Goal: Task Accomplishment & Management: Complete application form

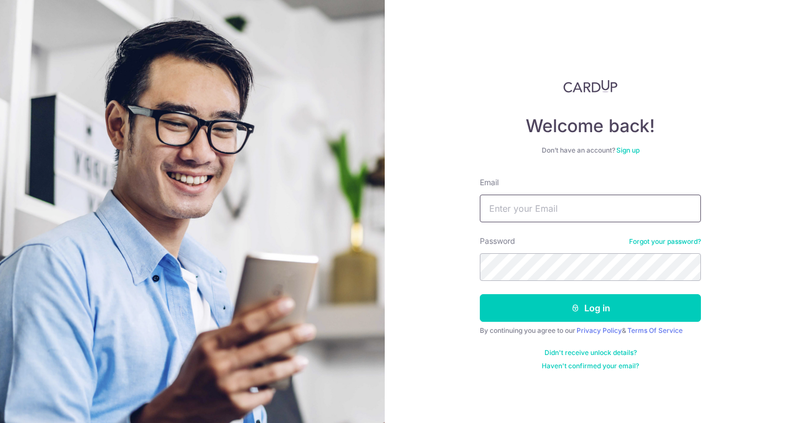
click at [534, 207] on input "Email" at bounding box center [590, 209] width 221 height 28
type input "zhimin.k@giftly.sg"
click at [480, 294] on button "Log in" at bounding box center [590, 308] width 221 height 28
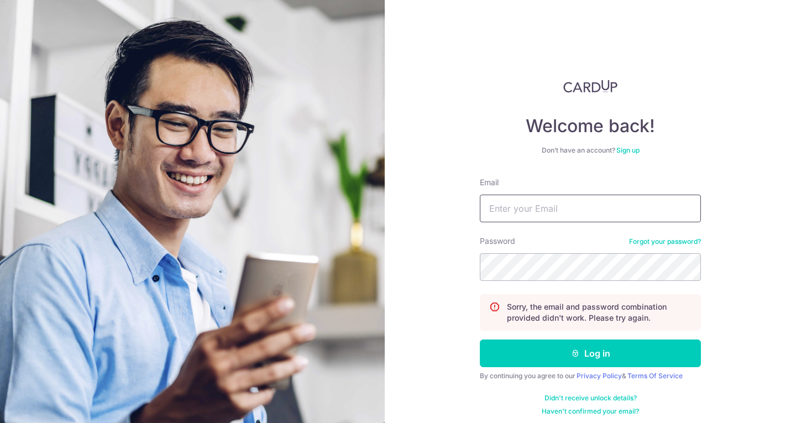
click at [531, 209] on input "Email" at bounding box center [590, 209] width 221 height 28
type input "[EMAIL_ADDRESS][DOMAIN_NAME]"
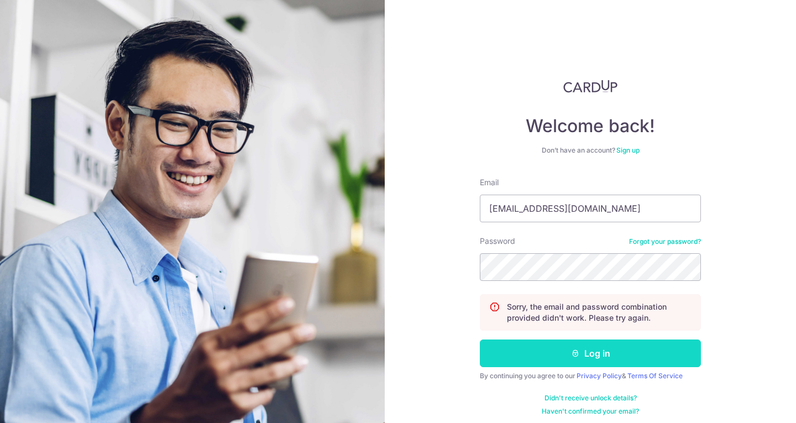
click at [561, 347] on button "Log in" at bounding box center [590, 354] width 221 height 28
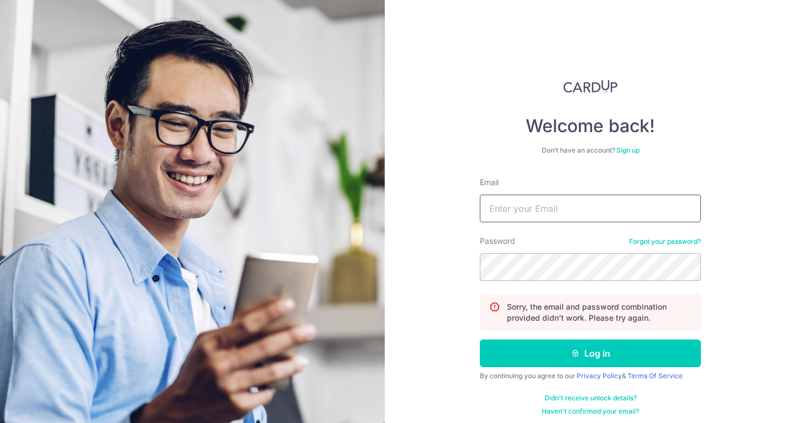
click at [543, 215] on input "Email" at bounding box center [590, 209] width 221 height 28
type input "[EMAIL_ADDRESS][DOMAIN_NAME]"
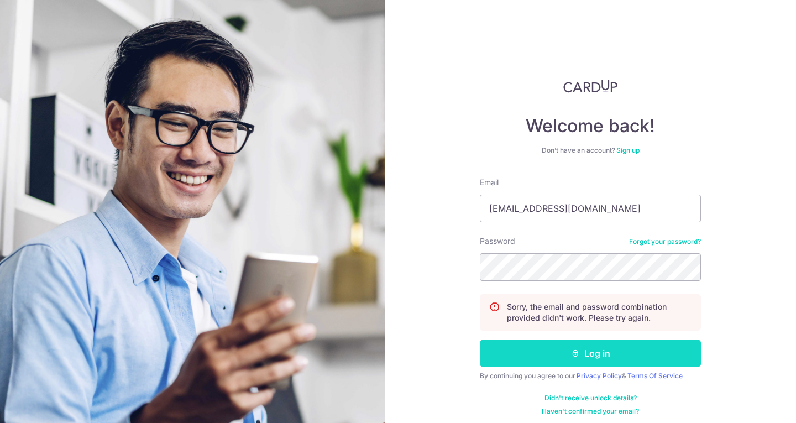
click at [582, 361] on button "Log in" at bounding box center [590, 354] width 221 height 28
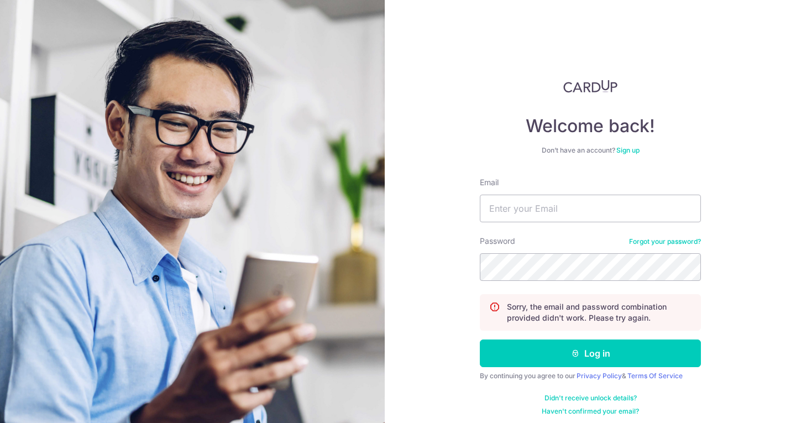
click at [630, 150] on link "Sign up" at bounding box center [628, 150] width 23 height 8
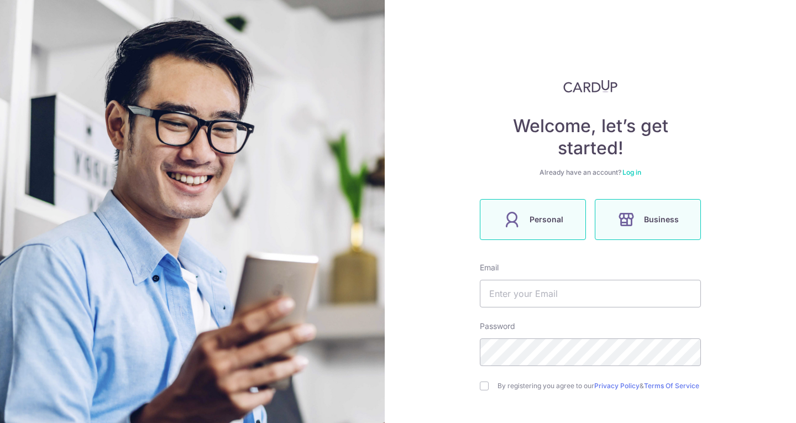
click at [644, 218] on span "Business" at bounding box center [661, 219] width 35 height 13
click at [556, 298] on input "text" at bounding box center [590, 294] width 221 height 28
click at [528, 300] on input "text" at bounding box center [590, 294] width 221 height 28
click at [524, 293] on input "text" at bounding box center [590, 294] width 221 height 28
type input "[EMAIL_ADDRESS][DOMAIN_NAME]"
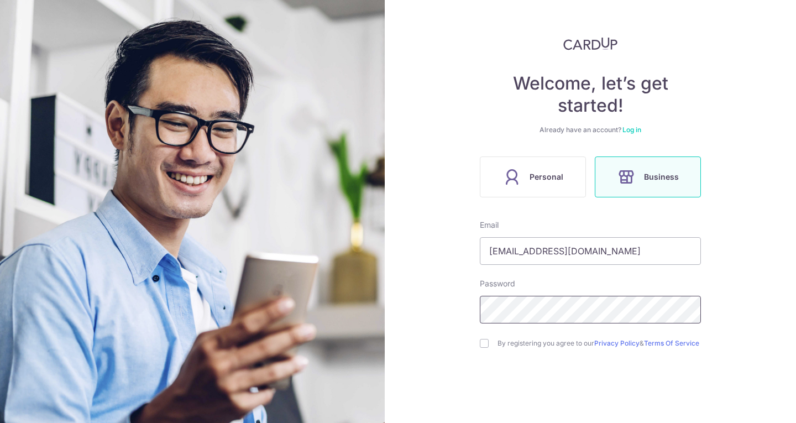
scroll to position [96, 0]
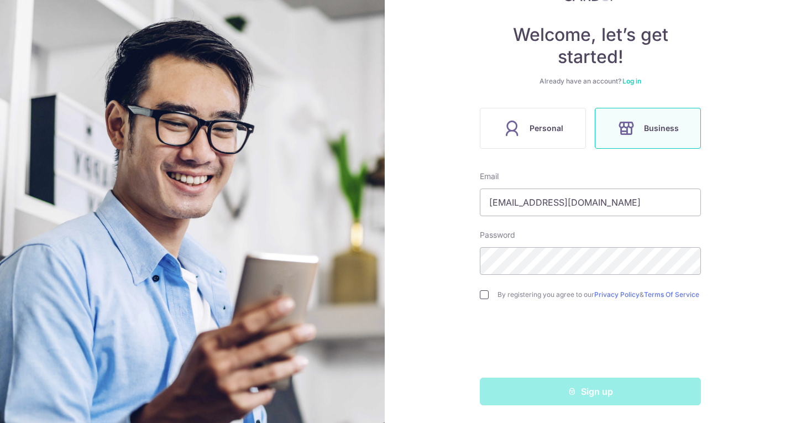
click at [483, 291] on input "checkbox" at bounding box center [484, 294] width 9 height 9
checkbox input "true"
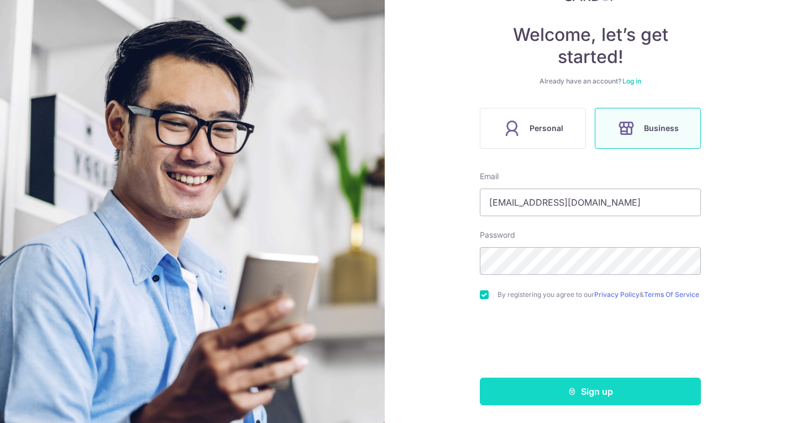
click at [540, 388] on button "Sign up" at bounding box center [590, 392] width 221 height 28
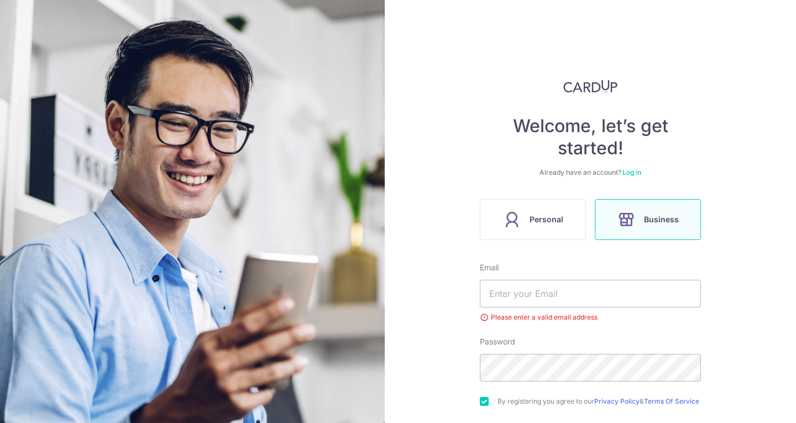
scroll to position [111, 0]
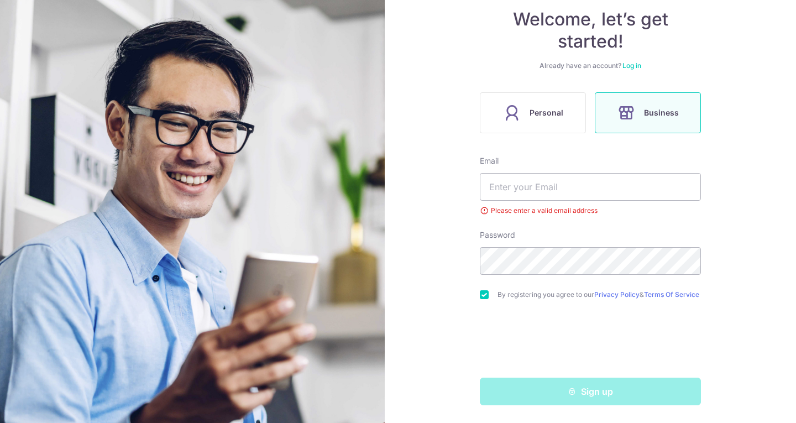
click at [456, 299] on div "Welcome, let’s get started! Already have an account? Log in Personal Business E…" at bounding box center [590, 211] width 411 height 423
click at [719, 49] on div "Welcome, let’s get started! Already have an account? Log in Personal Business E…" at bounding box center [590, 211] width 411 height 423
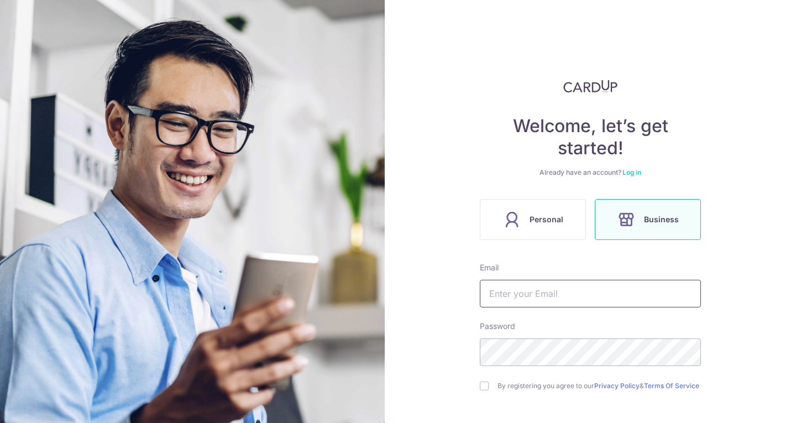
click at [550, 288] on input "text" at bounding box center [590, 294] width 221 height 28
click at [573, 292] on input "[EMAIL_ADDRESS][DOMAIN_NAME]" at bounding box center [590, 294] width 221 height 28
type input "[EMAIL_ADDRESS][DOMAIN_NAME]"
click at [480, 386] on input "checkbox" at bounding box center [484, 386] width 9 height 9
checkbox input "true"
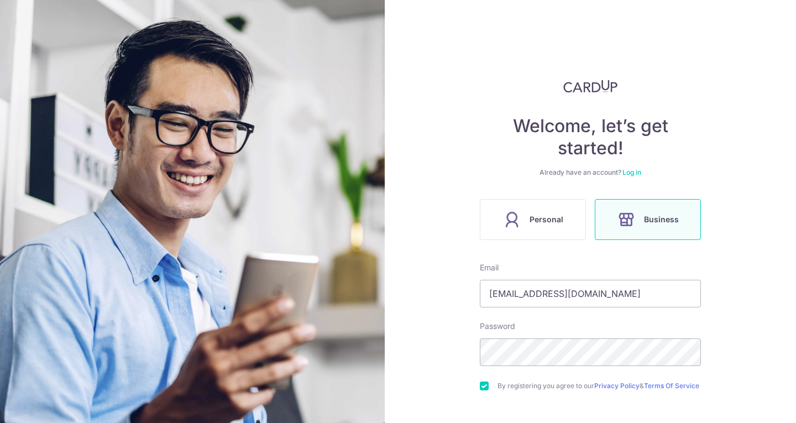
scroll to position [96, 0]
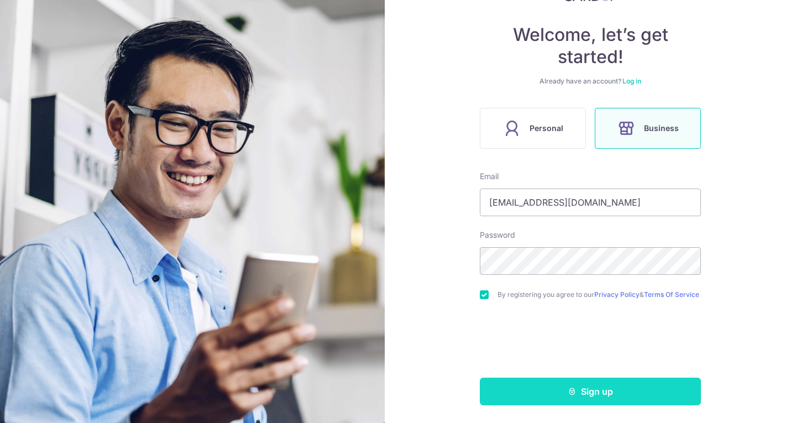
click at [554, 388] on button "Sign up" at bounding box center [590, 392] width 221 height 28
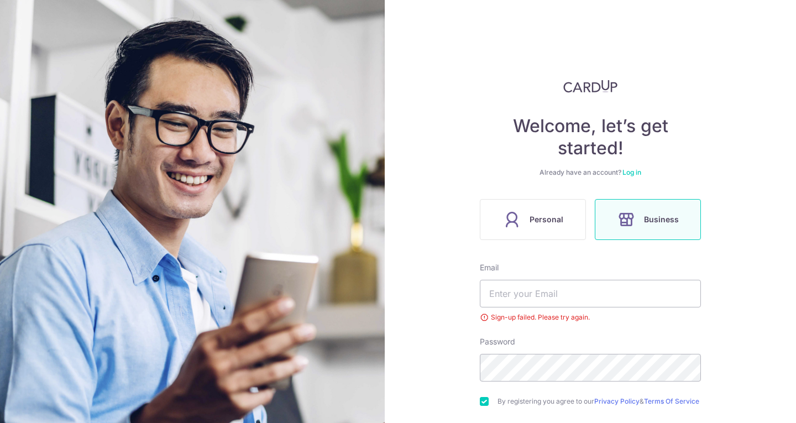
scroll to position [111, 0]
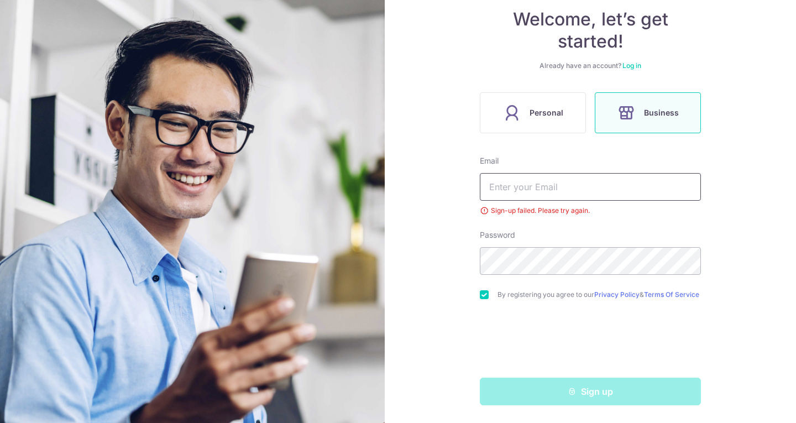
click at [540, 182] on input "text" at bounding box center [590, 187] width 221 height 28
click at [441, 148] on div "Welcome, let’s get started! Already have an account? Log in Personal Business E…" at bounding box center [590, 211] width 411 height 423
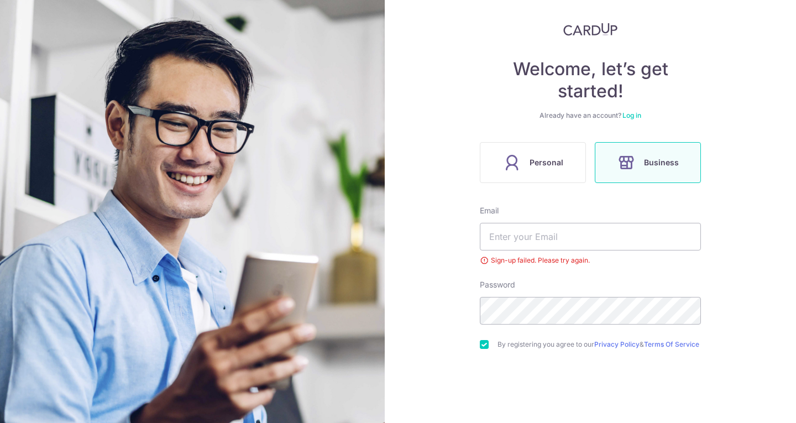
scroll to position [0, 0]
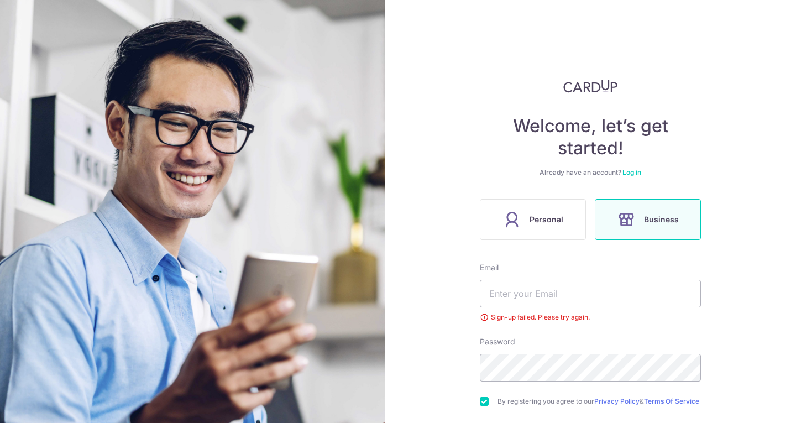
click at [638, 211] on label "Business" at bounding box center [648, 219] width 106 height 41
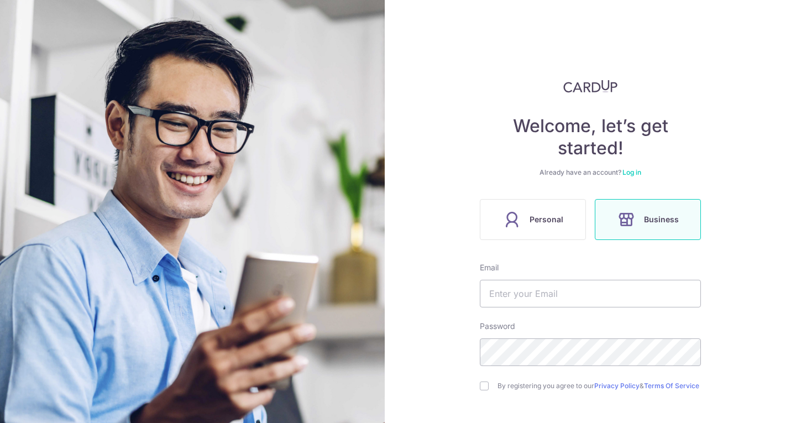
click at [623, 178] on div "Welcome, let’s get started! Already have an account? Log in Personal Business E…" at bounding box center [590, 288] width 221 height 417
click at [624, 175] on link "Log in" at bounding box center [632, 172] width 19 height 8
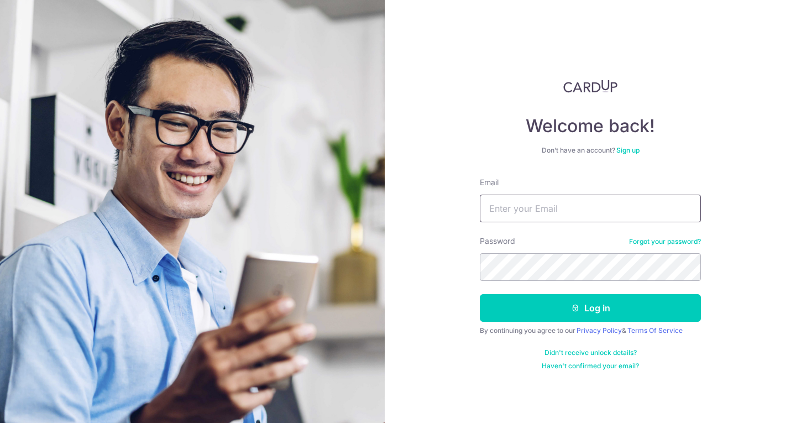
click at [578, 203] on input "Email" at bounding box center [590, 209] width 221 height 28
type input "[EMAIL_ADDRESS][DOMAIN_NAME]"
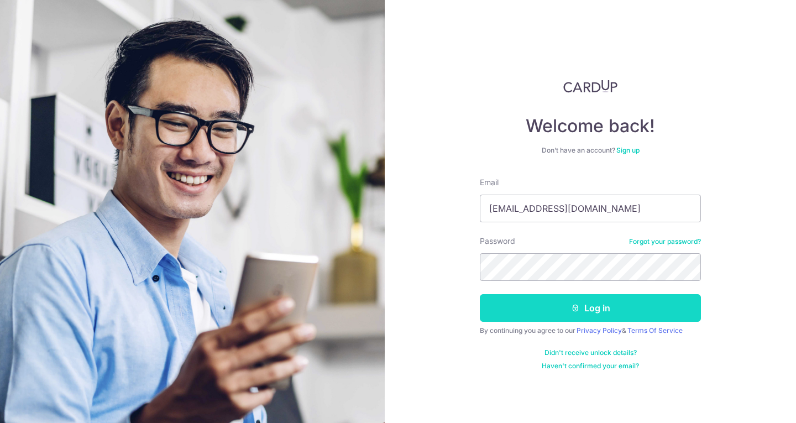
click at [569, 301] on button "Log in" at bounding box center [590, 308] width 221 height 28
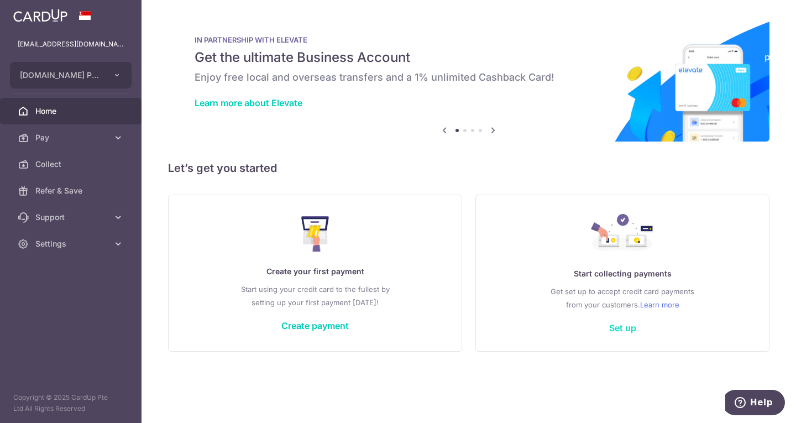
click at [625, 332] on body "zhimin.k@giftly.com.sg GIFTLY.SG PTE. LTD. Add new company GIFTLY.SG PTE. LTD. …" at bounding box center [398, 211] width 796 height 423
click at [622, 330] on link "Set up" at bounding box center [622, 327] width 27 height 11
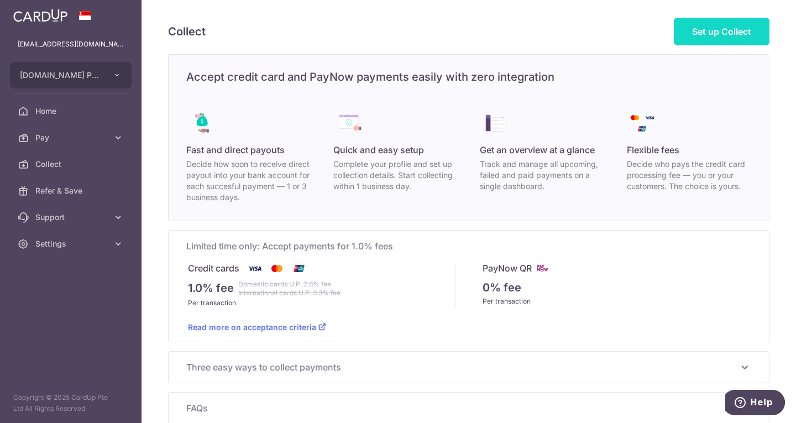
click at [728, 32] on span "Set up Collect" at bounding box center [721, 31] width 59 height 11
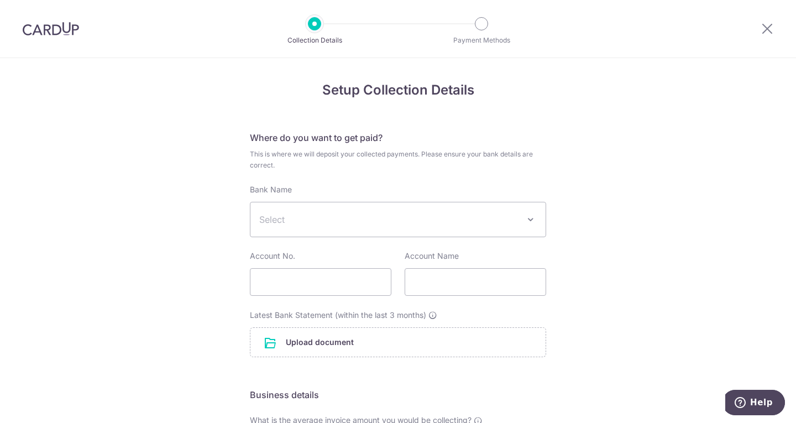
click at [296, 215] on span "Select" at bounding box center [389, 219] width 260 height 13
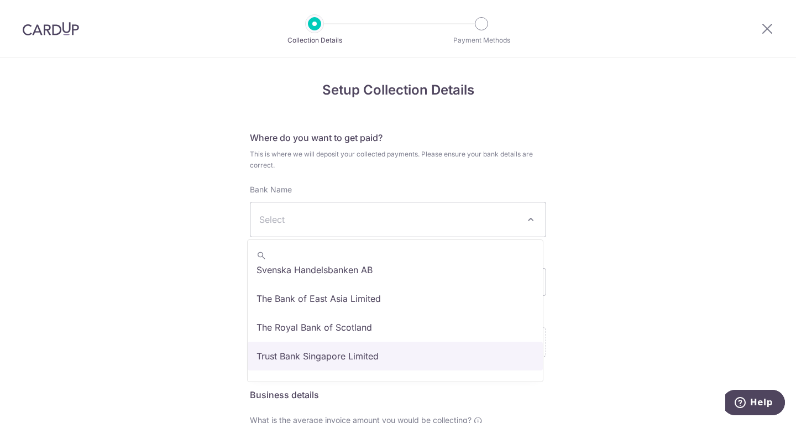
scroll to position [1787, 0]
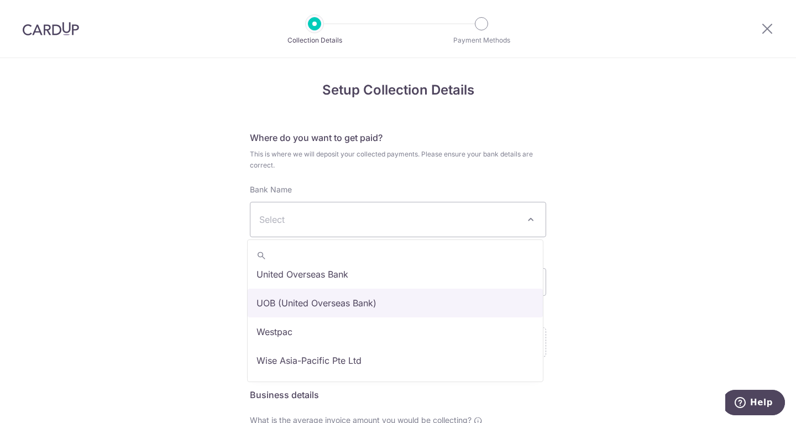
select select "18"
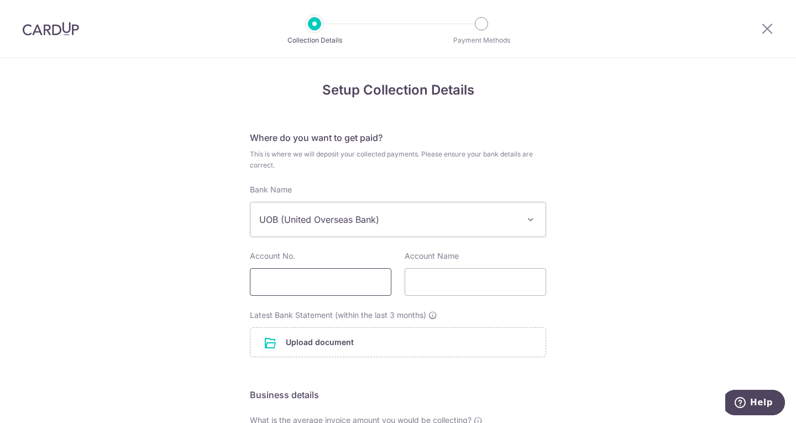
click at [316, 280] on input "text" at bounding box center [321, 282] width 142 height 28
type input "3573194150"
type input "giftlt.sg pte.ltd"
click at [368, 342] on input "file" at bounding box center [398, 342] width 295 height 29
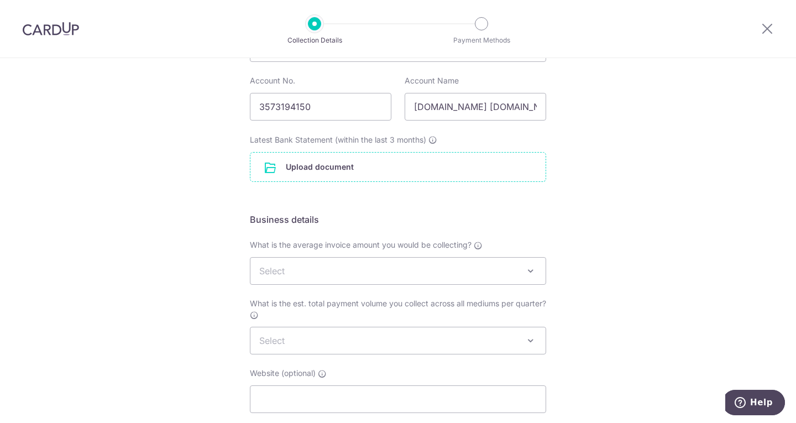
scroll to position [179, 0]
click at [362, 268] on span "Select" at bounding box center [398, 267] width 295 height 27
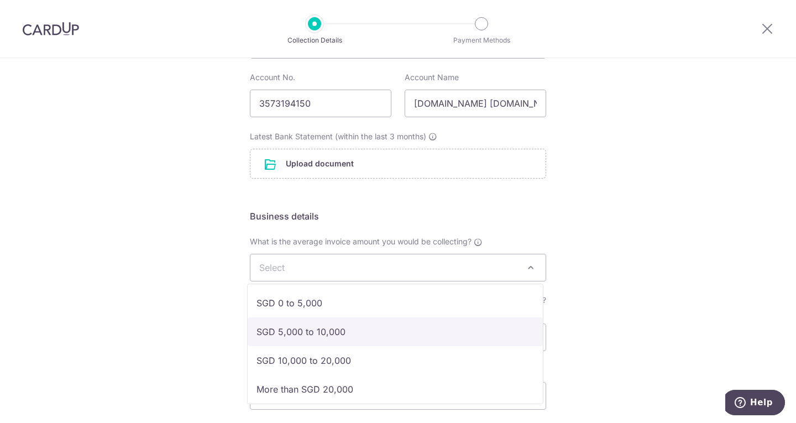
select select "SGD 5,000 to 10,000"
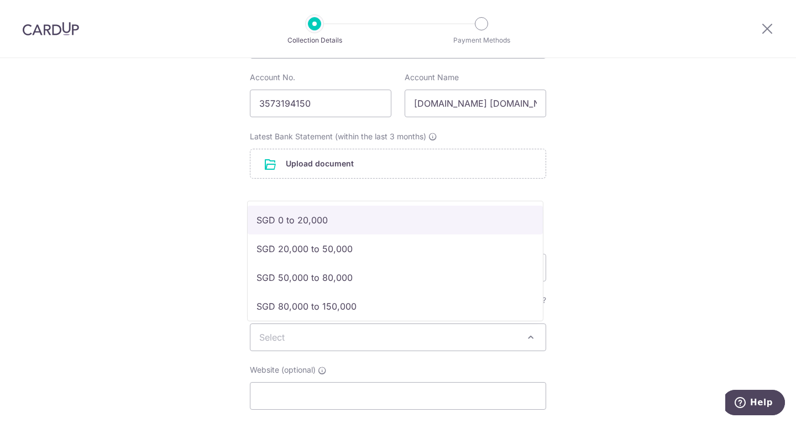
click at [364, 335] on span "Select" at bounding box center [398, 337] width 295 height 27
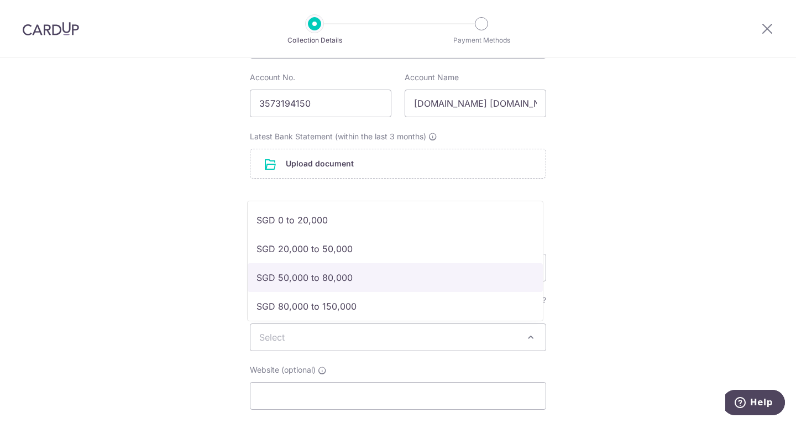
click at [72, 209] on div "Setup Collection Details Where do you want to get paid? This is where we will d…" at bounding box center [398, 206] width 796 height 654
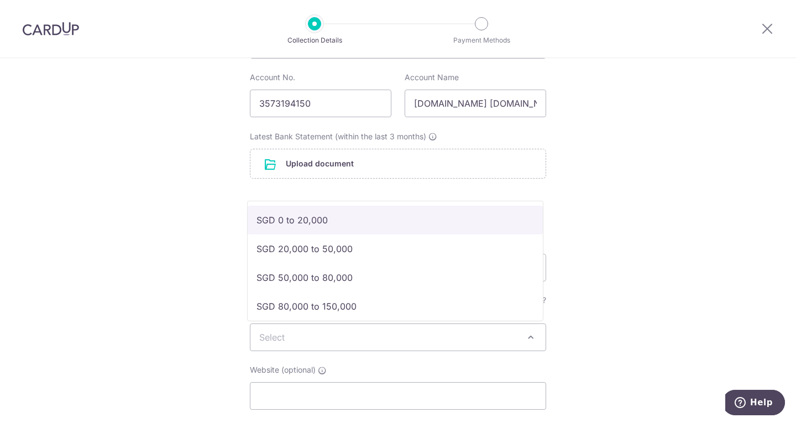
click at [458, 337] on span "Select" at bounding box center [398, 337] width 295 height 27
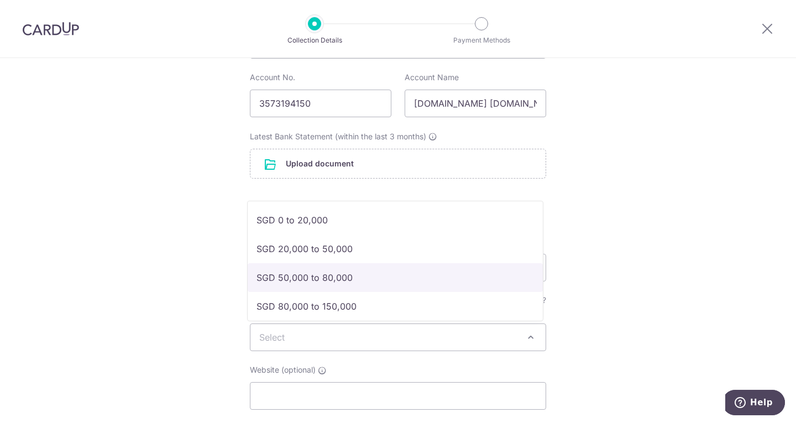
select select "SGD 50,000 to 80,000"
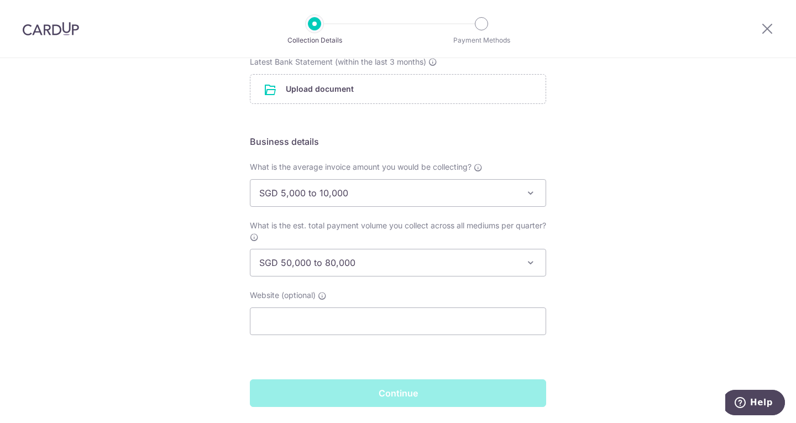
scroll to position [289, 0]
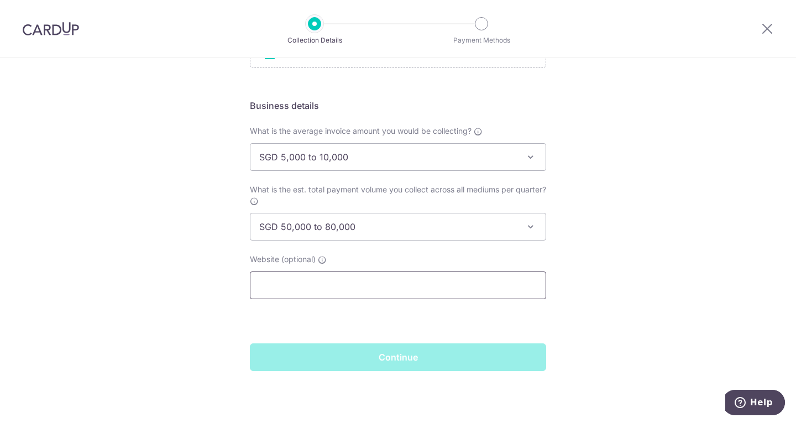
click at [354, 284] on input "text" at bounding box center [398, 286] width 296 height 28
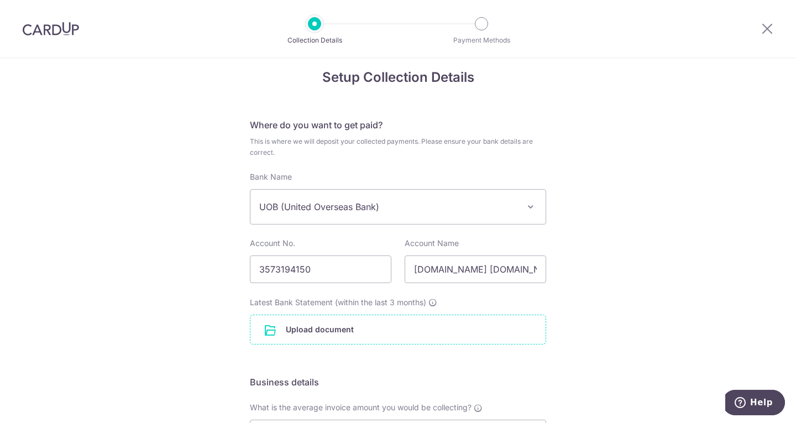
type input "giftly.com.sg"
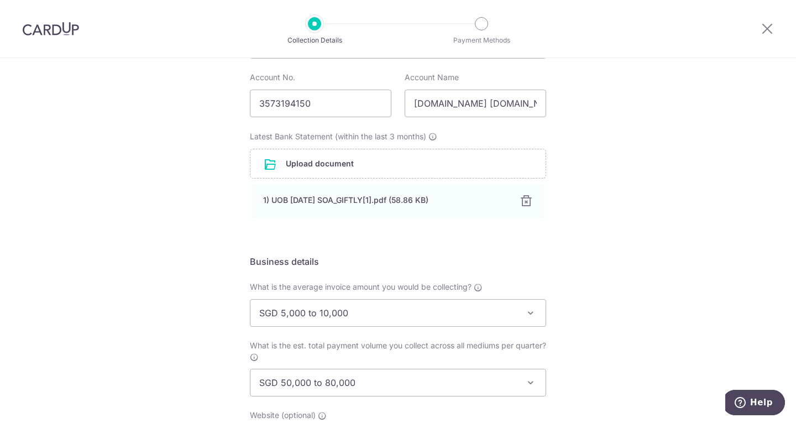
scroll to position [335, 0]
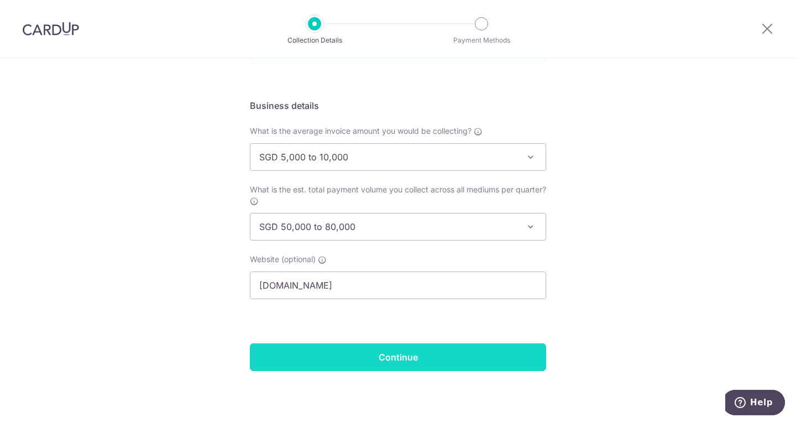
click at [456, 357] on input "Continue" at bounding box center [398, 357] width 296 height 28
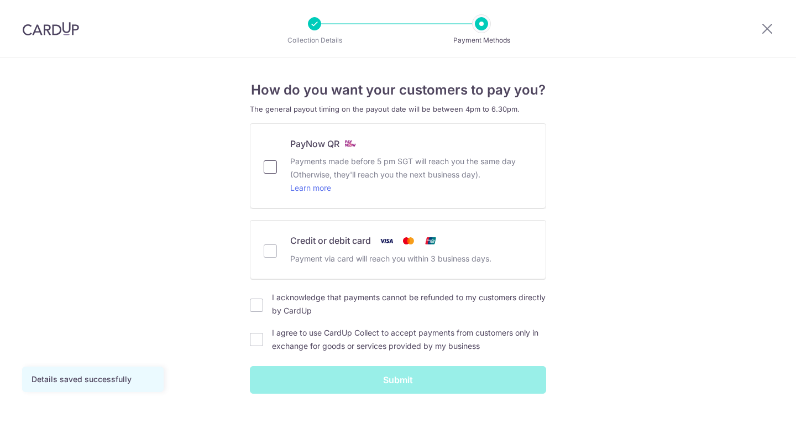
click at [269, 167] on input "PayNow QR Payments made before 5 pm SGT will reach you the same day (Otherwise,…" at bounding box center [270, 166] width 13 height 13
checkbox input "true"
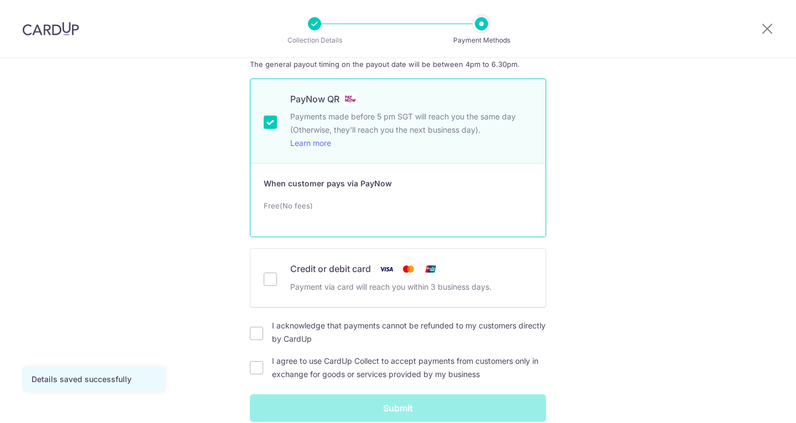
scroll to position [55, 0]
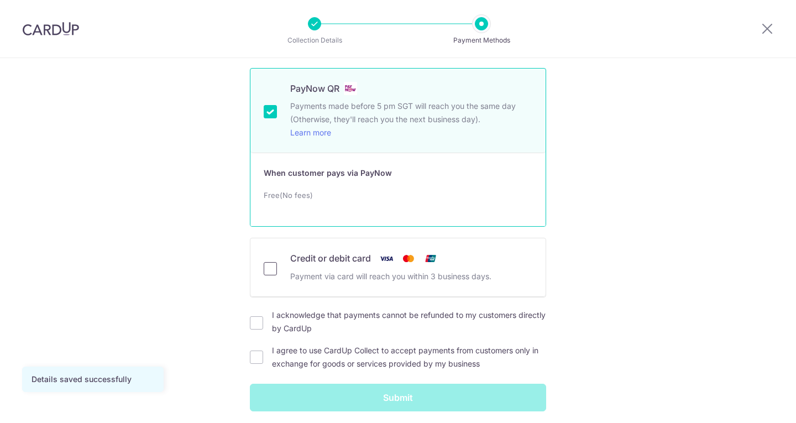
click at [270, 265] on input "Credit or debit card Payment via card will reach you within 3 business days." at bounding box center [270, 268] width 13 height 13
checkbox input "true"
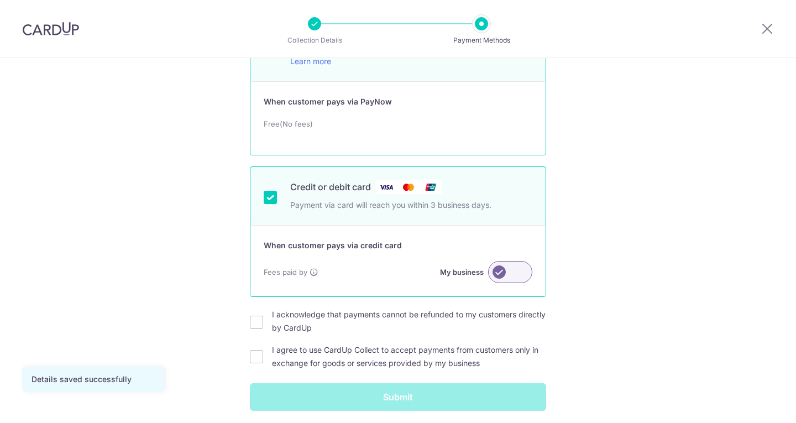
scroll to position [166, 0]
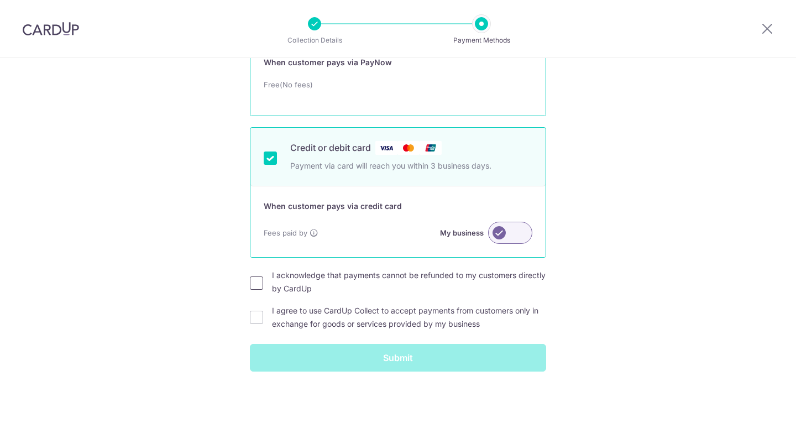
click at [257, 283] on input "I acknowledge that payments cannot be refunded to my customers directly by Card…" at bounding box center [256, 283] width 13 height 13
checkbox input "true"
click at [254, 321] on input "I agree to use CardUp Collect to accept payments from customers only in exchang…" at bounding box center [256, 317] width 13 height 13
checkbox input "true"
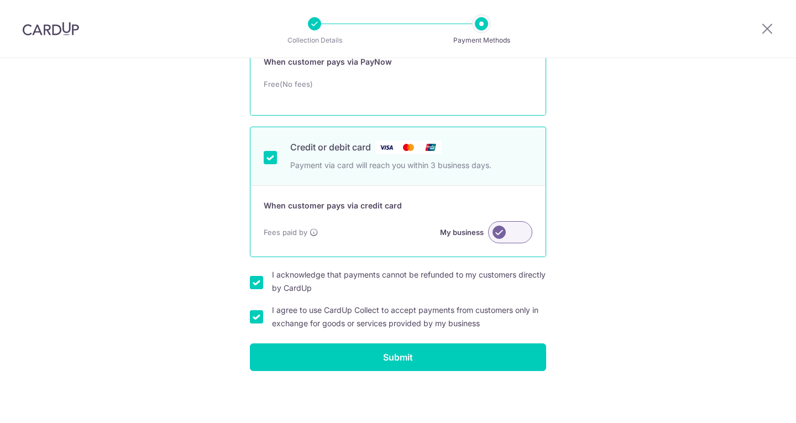
scroll to position [166, 0]
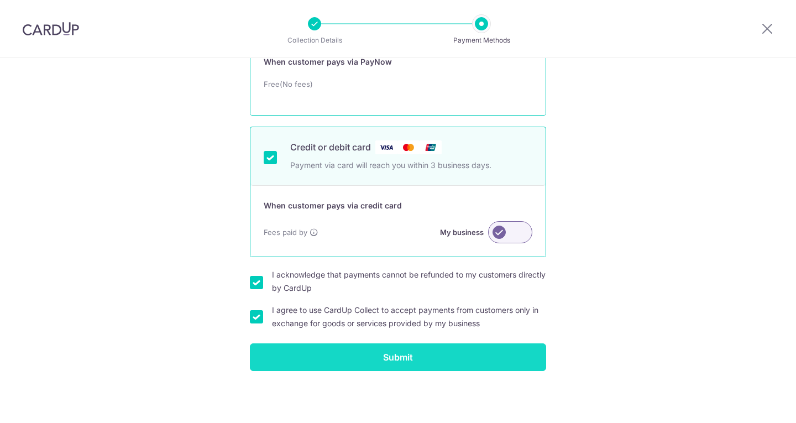
click at [459, 354] on input "Submit" at bounding box center [398, 357] width 296 height 28
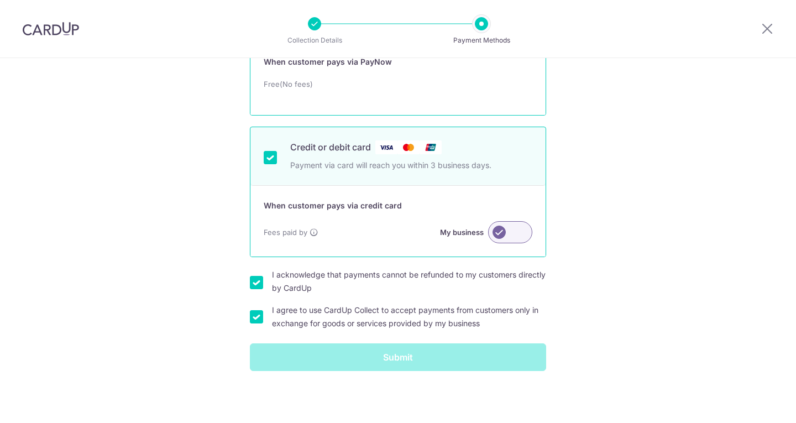
scroll to position [56, 0]
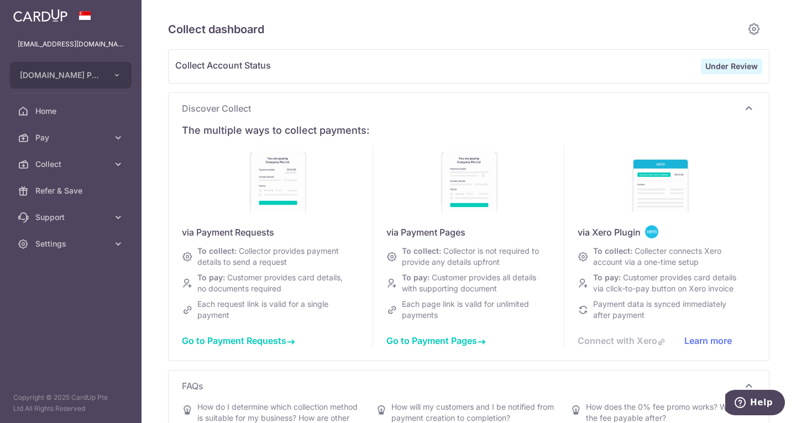
type input "[DATE]"
click at [53, 317] on aside "[EMAIL_ADDRESS][DOMAIN_NAME] [DOMAIN_NAME] PTE. LTD. Add new company [DOMAIN_NA…" at bounding box center [71, 211] width 142 height 423
click at [67, 114] on span "Home" at bounding box center [71, 111] width 73 height 11
